Goal: Information Seeking & Learning: Learn about a topic

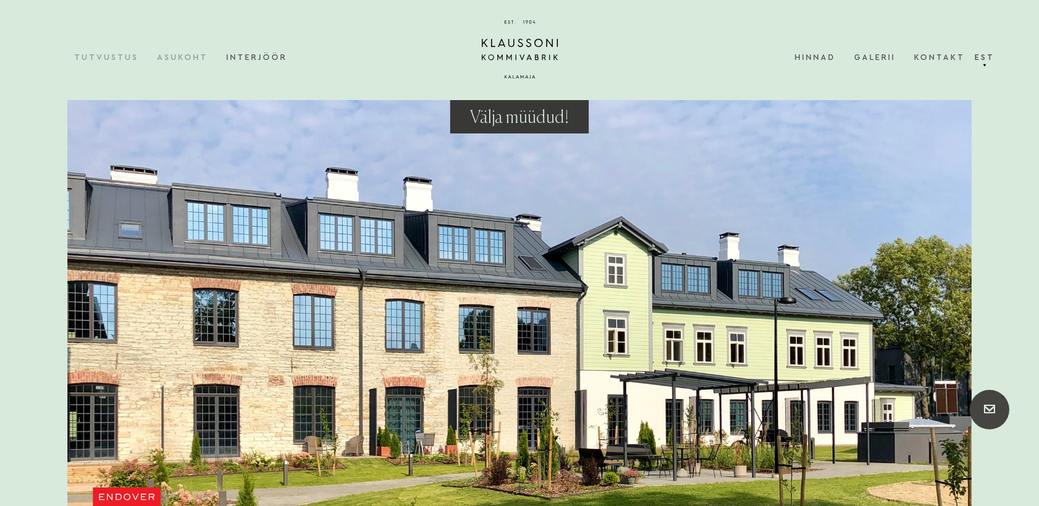
click at [195, 56] on link "Asukoht" at bounding box center [191, 57] width 69 height 38
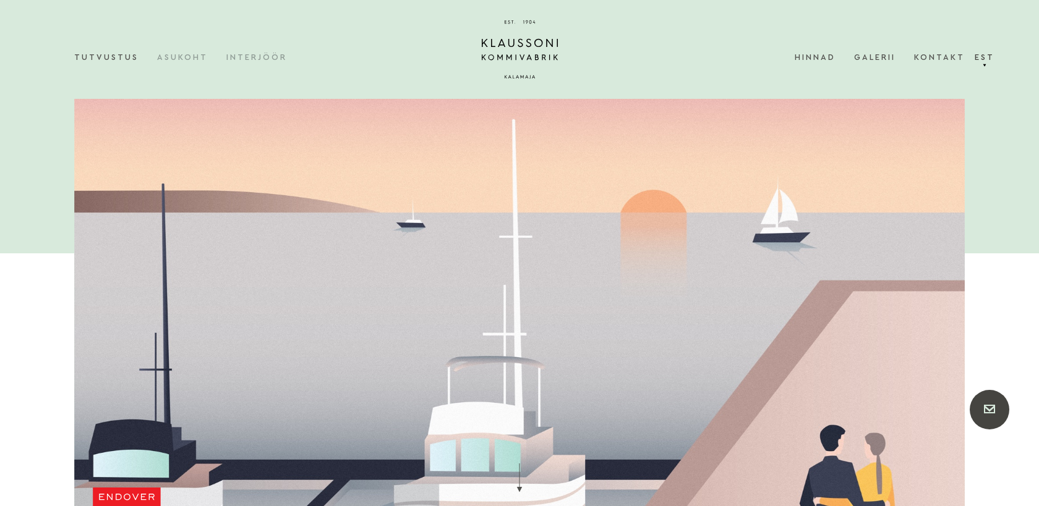
click at [266, 61] on link "Interjöör" at bounding box center [265, 57] width 79 height 38
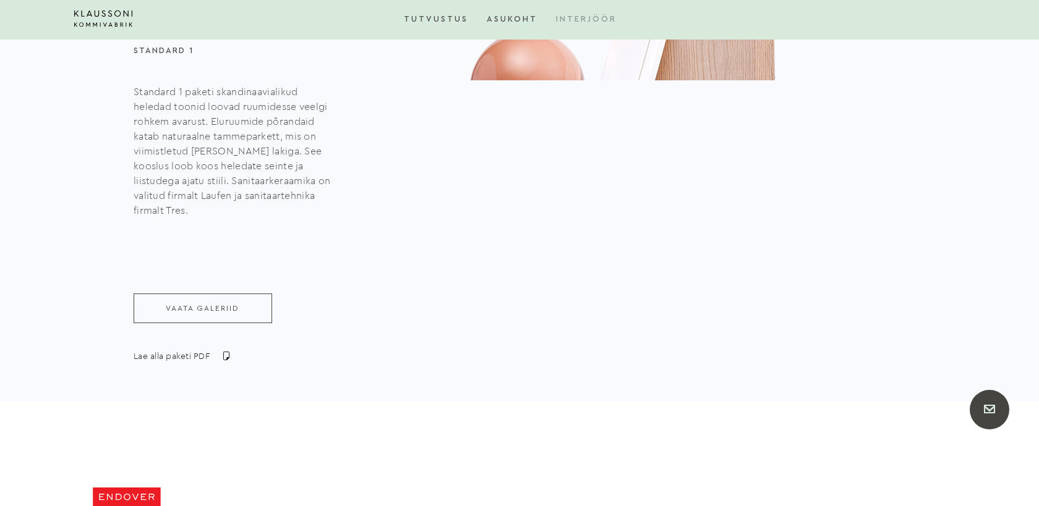
scroll to position [1594, 0]
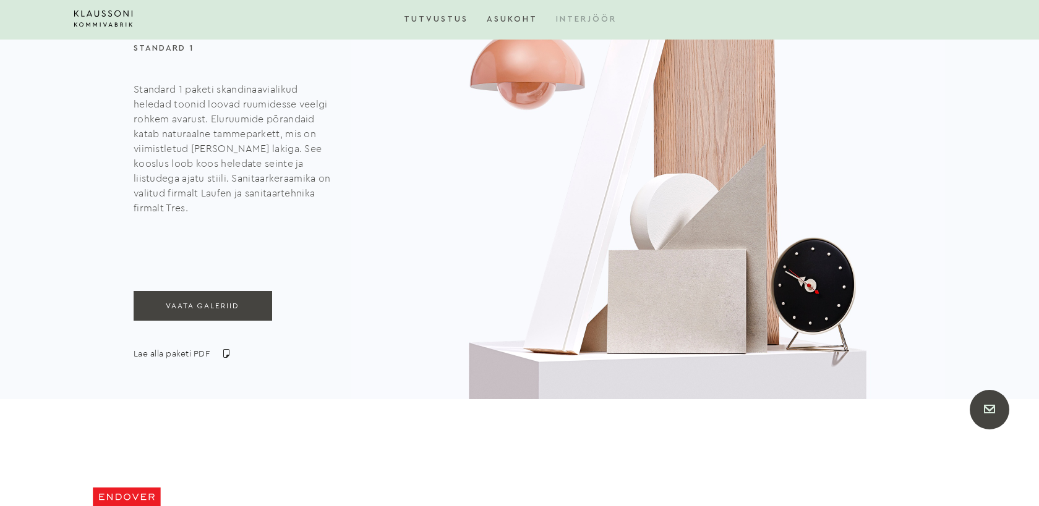
click at [223, 309] on link "Vaata galeriid" at bounding box center [203, 306] width 139 height 30
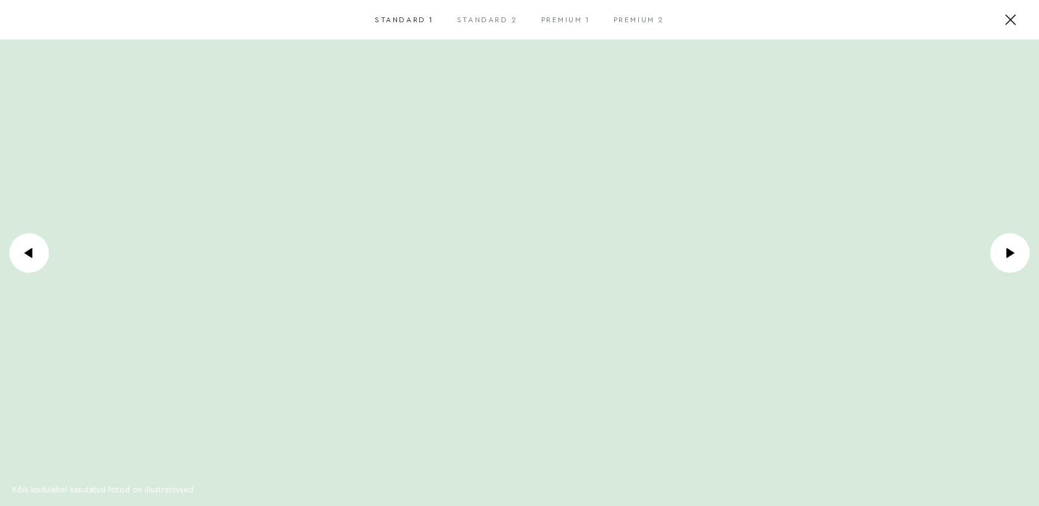
click at [1007, 20] on icon at bounding box center [1010, 20] width 10 height 10
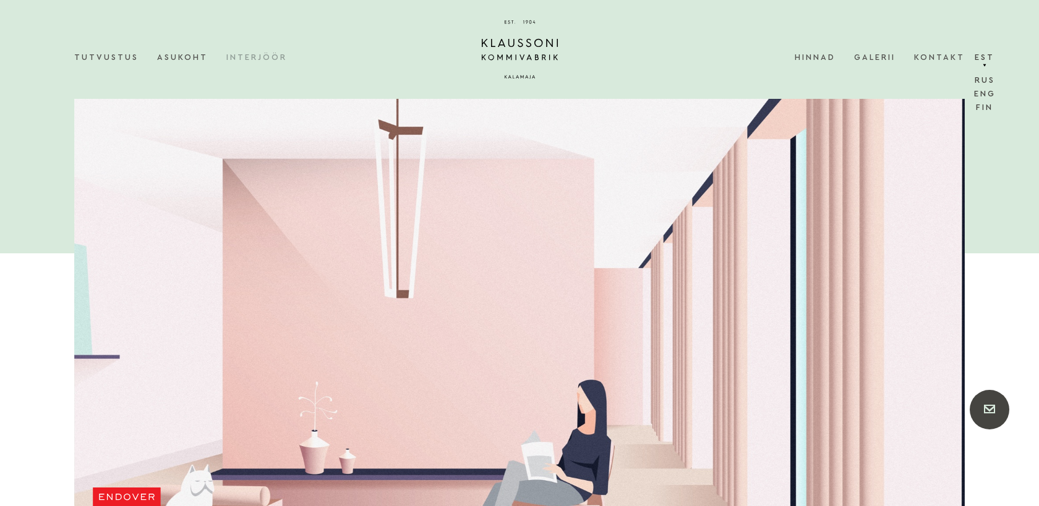
click at [983, 62] on link "Est" at bounding box center [984, 57] width 25 height 38
click at [984, 79] on link "Rus" at bounding box center [984, 83] width 27 height 14
click at [704, 56] on link "Цены" at bounding box center [714, 57] width 43 height 38
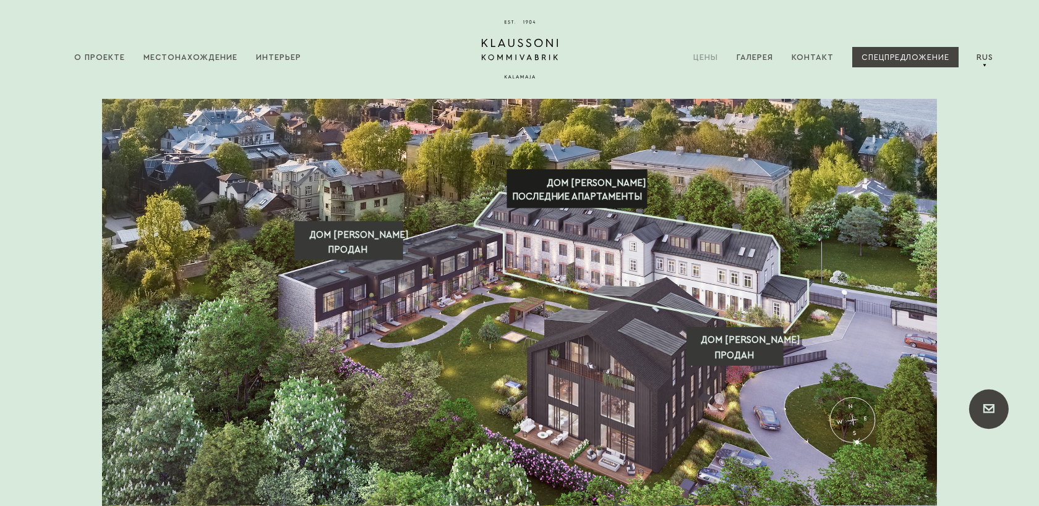
click at [588, 195] on text "ПОСЛЕДНИЕ АПАРТАМЕНТЫ" at bounding box center [577, 196] width 130 height 9
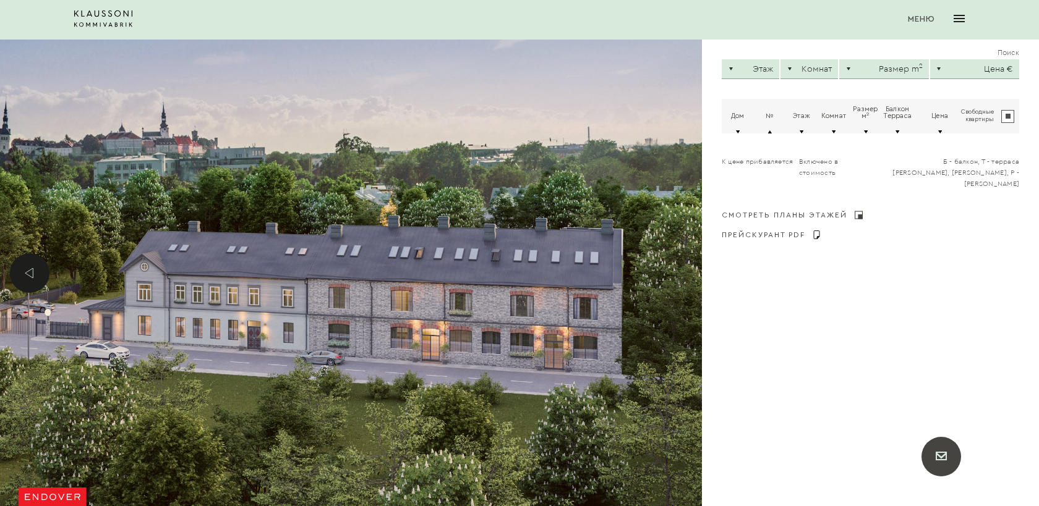
click at [1009, 118] on input "Свободные квартиры" at bounding box center [1007, 116] width 13 height 13
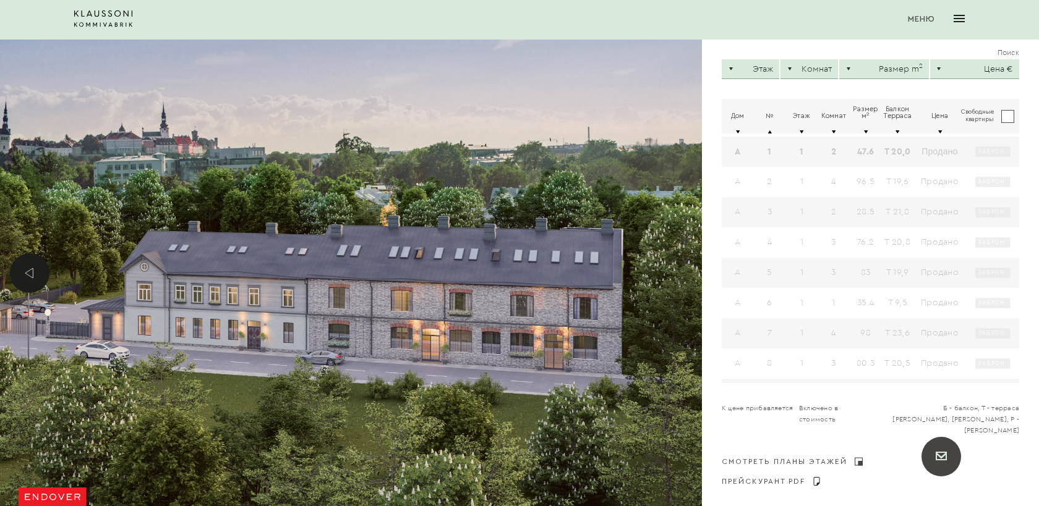
click at [1008, 117] on input "Свободные квартиры" at bounding box center [1007, 116] width 13 height 13
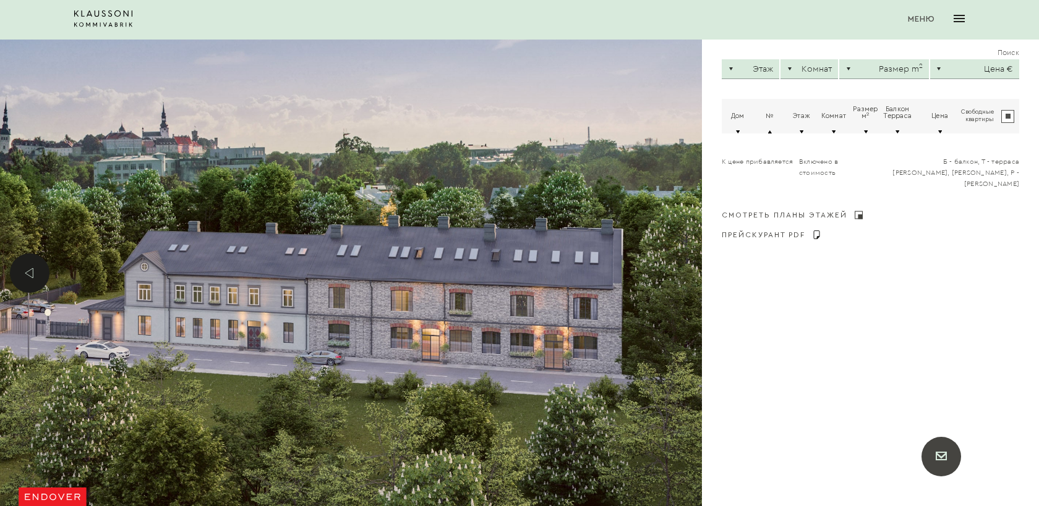
click at [1008, 117] on input "Свободные квартиры" at bounding box center [1007, 116] width 13 height 13
checkbox input "false"
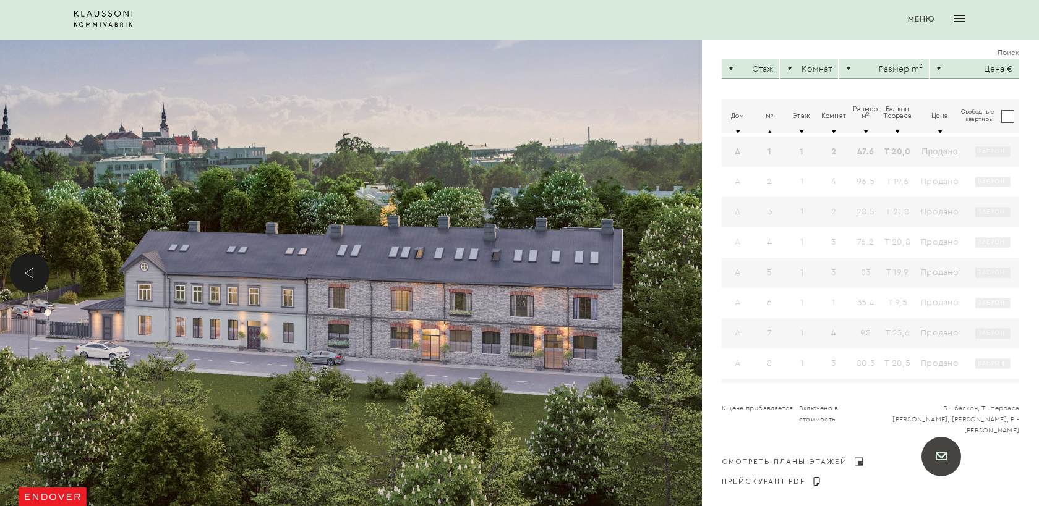
click at [963, 150] on tbody "A 1 1 2 47.6 T 20,0 Продано ЗАБРОН. sold 0 169900 1 A 2 1 4 96.5 T 19,6 Продано…" at bounding box center [870, 260] width 297 height 247
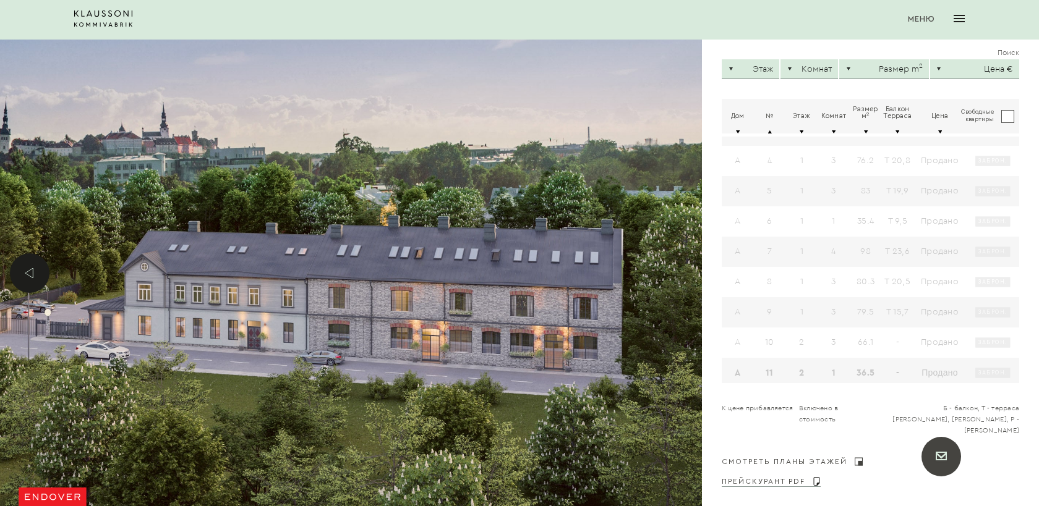
click at [778, 477] on link "ПРЕЙСКУРАНТ PDF" at bounding box center [771, 481] width 99 height 9
